Goal: Check status: Check status

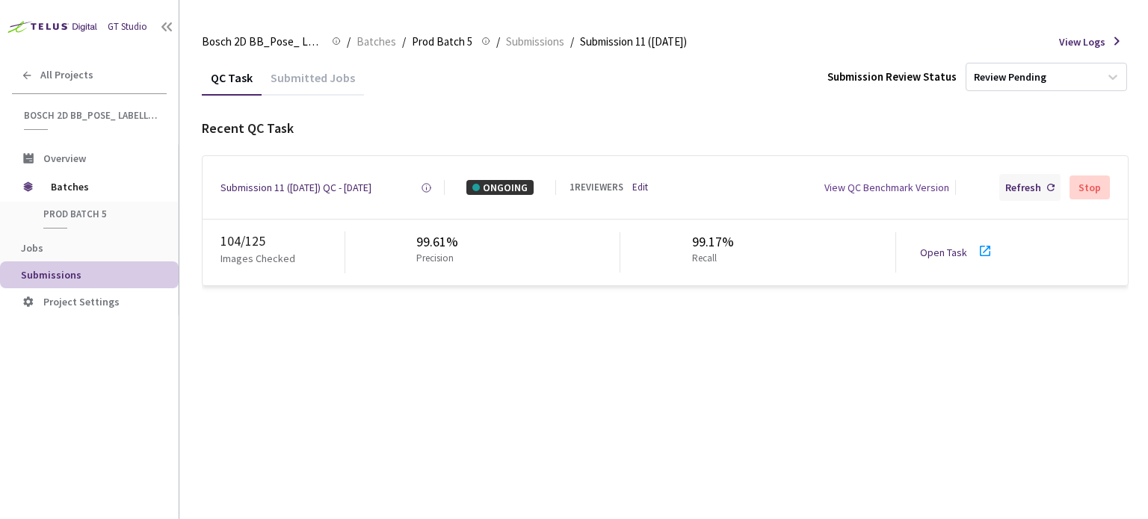
click at [1041, 188] on div "Refresh" at bounding box center [1023, 187] width 36 height 15
click at [1032, 182] on div "Refresh" at bounding box center [1023, 187] width 36 height 15
click at [1052, 177] on div "Refresh" at bounding box center [1029, 187] width 61 height 27
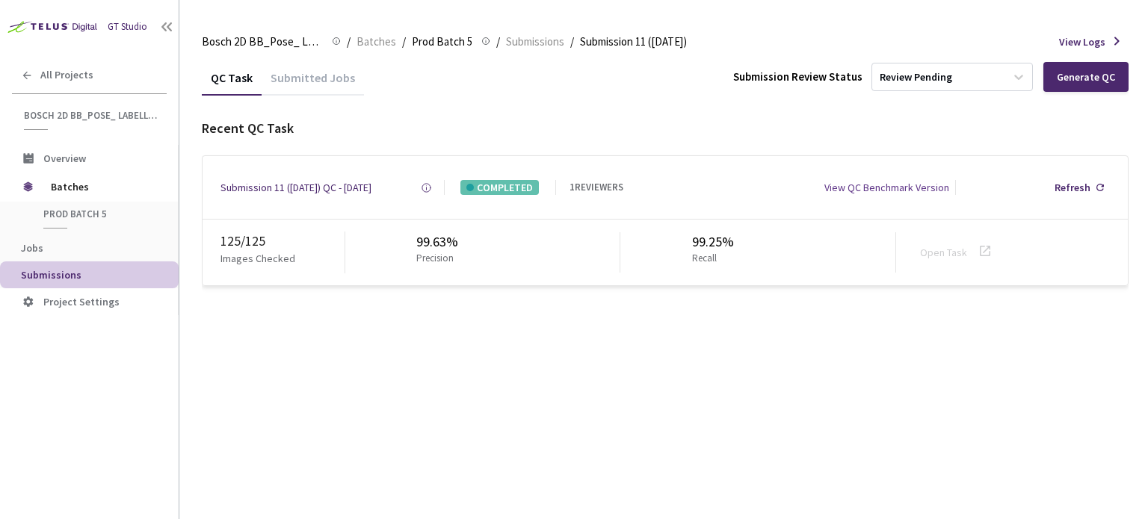
click at [327, 80] on div "Submitted Jobs" at bounding box center [313, 82] width 102 height 25
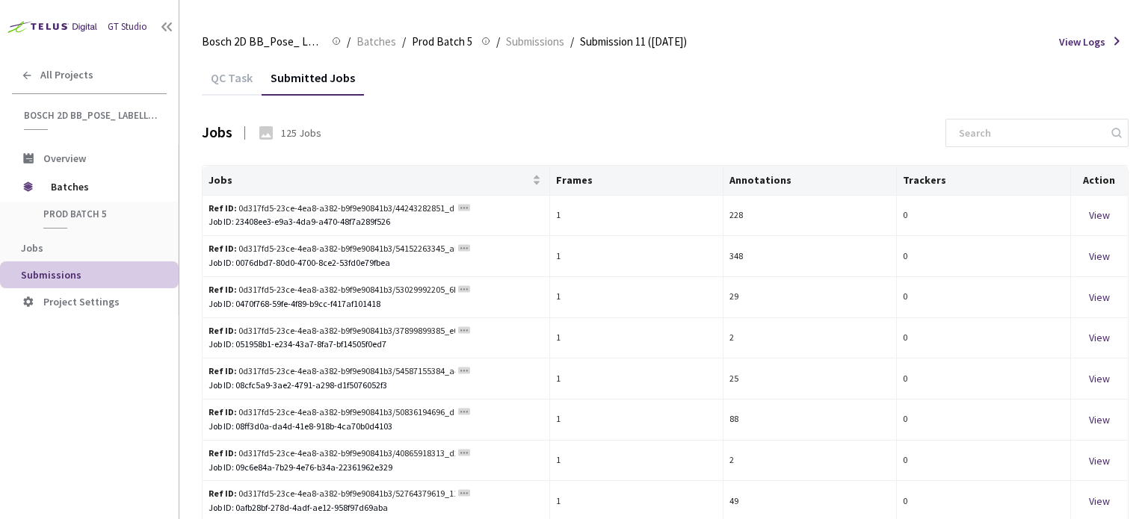
click at [232, 71] on div "QC Task" at bounding box center [232, 82] width 60 height 25
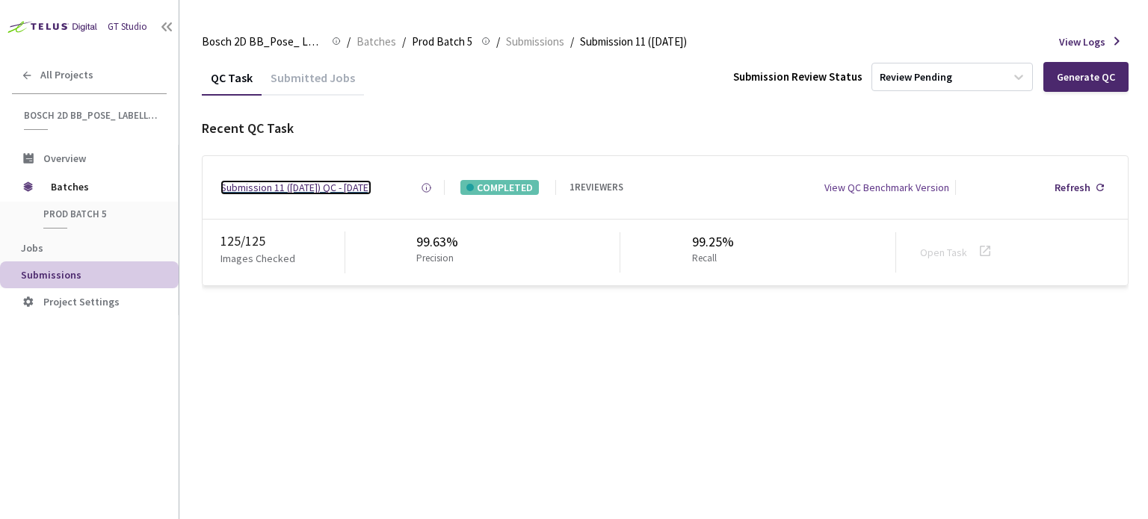
click at [304, 184] on div "Submission 11 ([DATE]) QC - [DATE]" at bounding box center [295, 187] width 151 height 15
